Goal: Find contact information: Find contact information

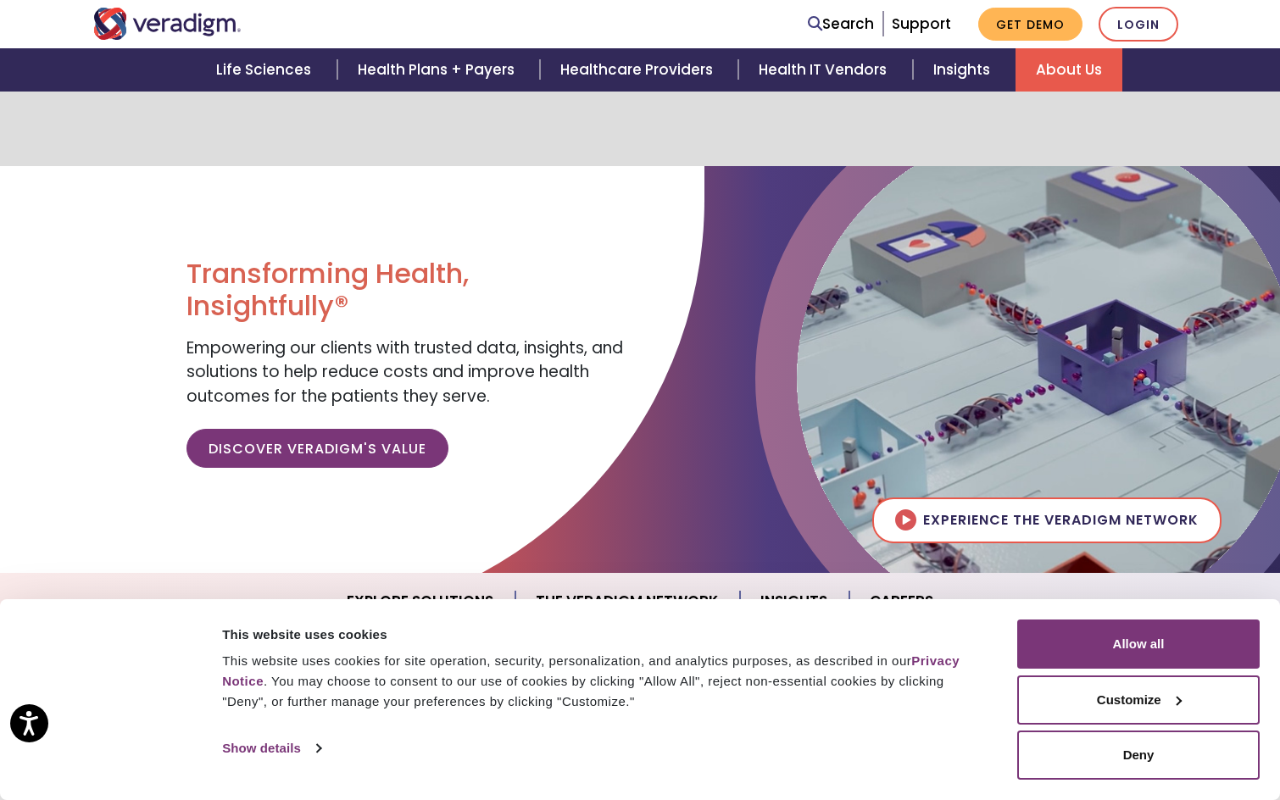
scroll to position [1824, 0]
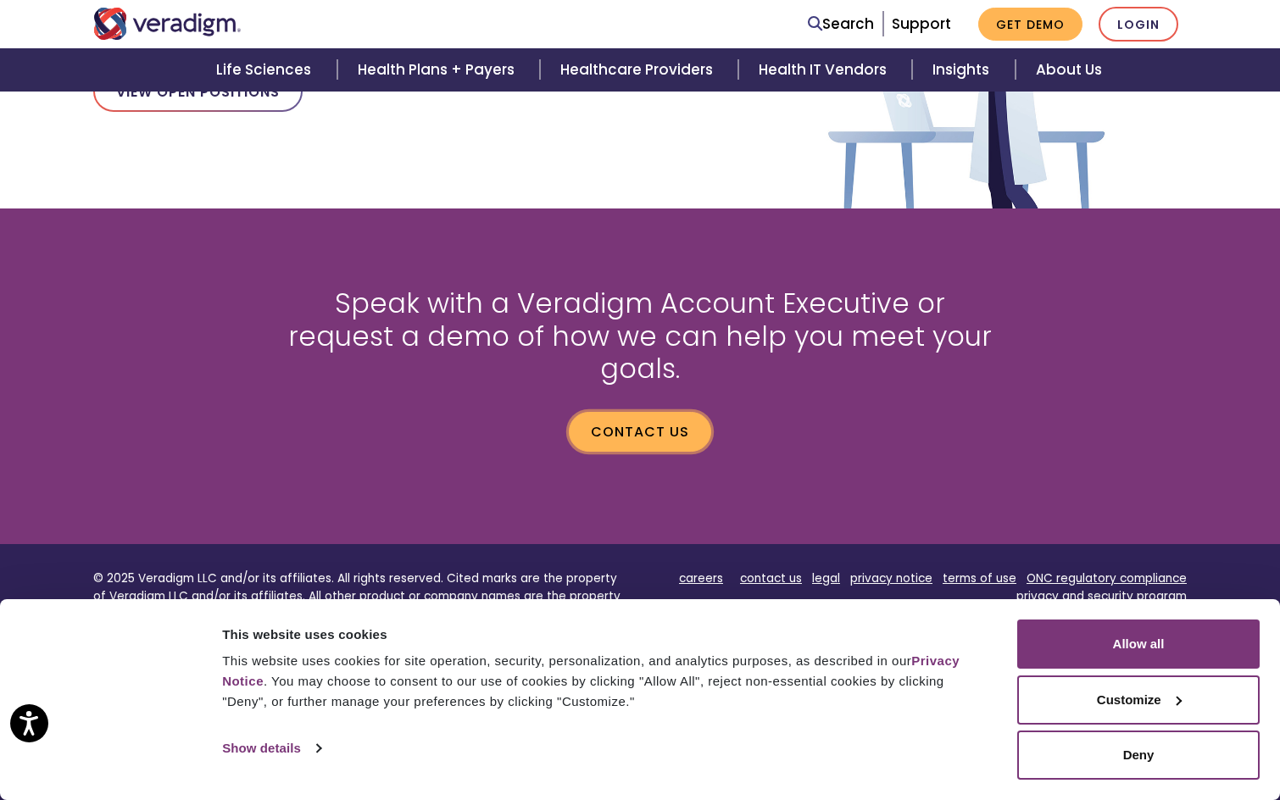
click at [670, 412] on link "Contact us" at bounding box center [640, 431] width 142 height 39
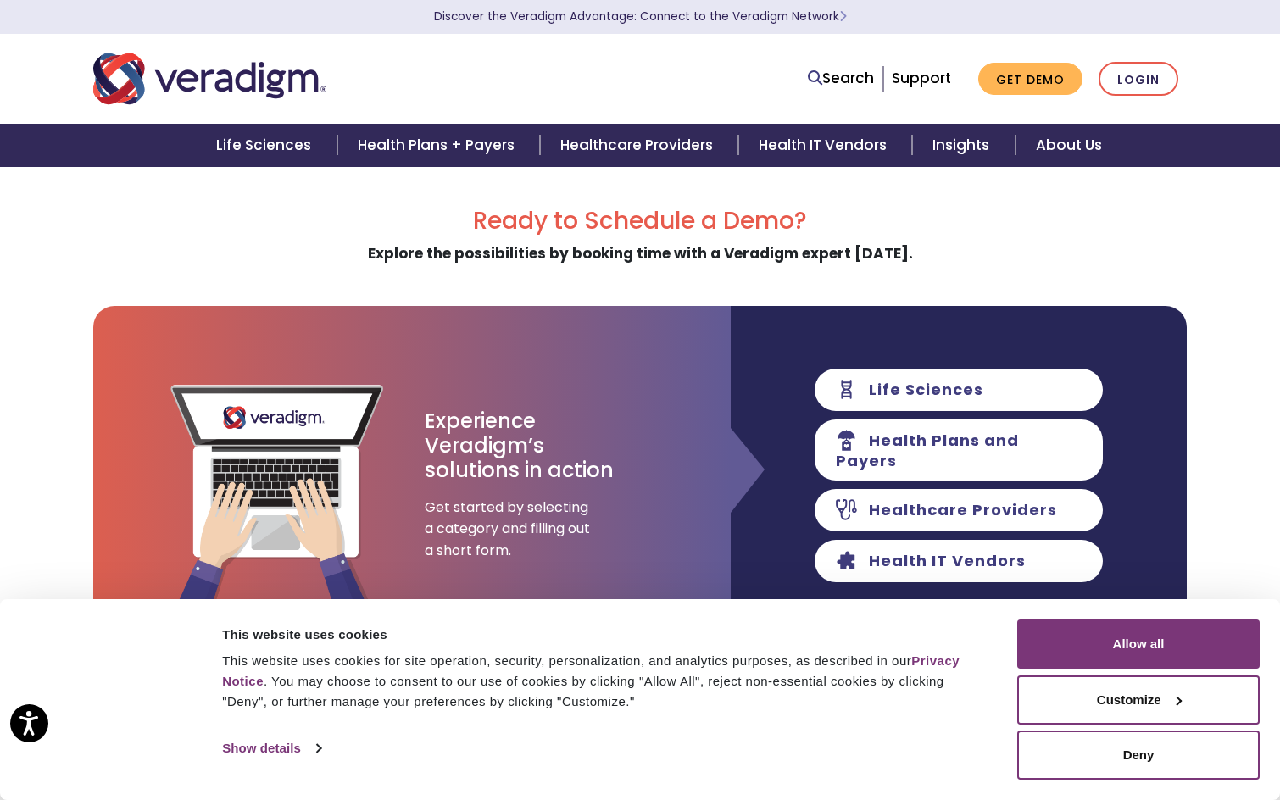
scroll to position [666, 0]
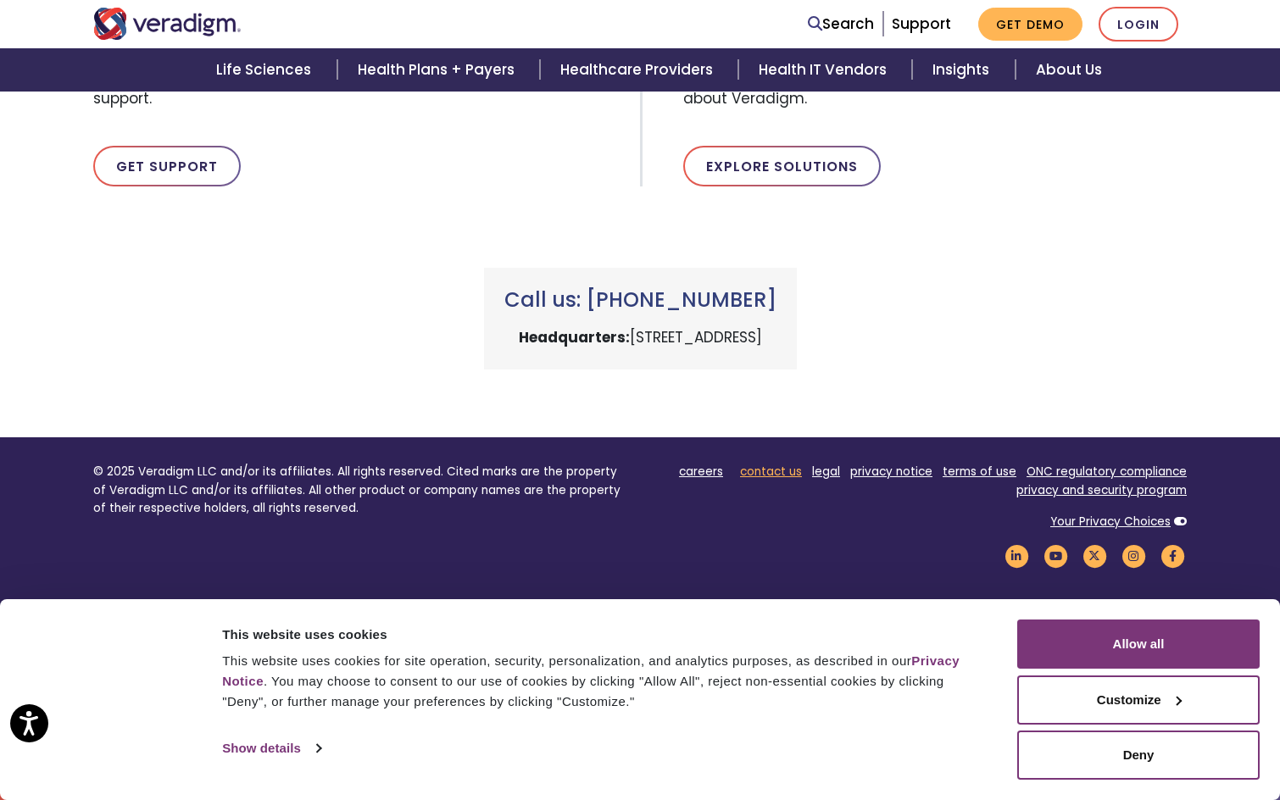
click at [750, 477] on link "contact us" at bounding box center [771, 472] width 62 height 16
